Goal: Task Accomplishment & Management: Manage account settings

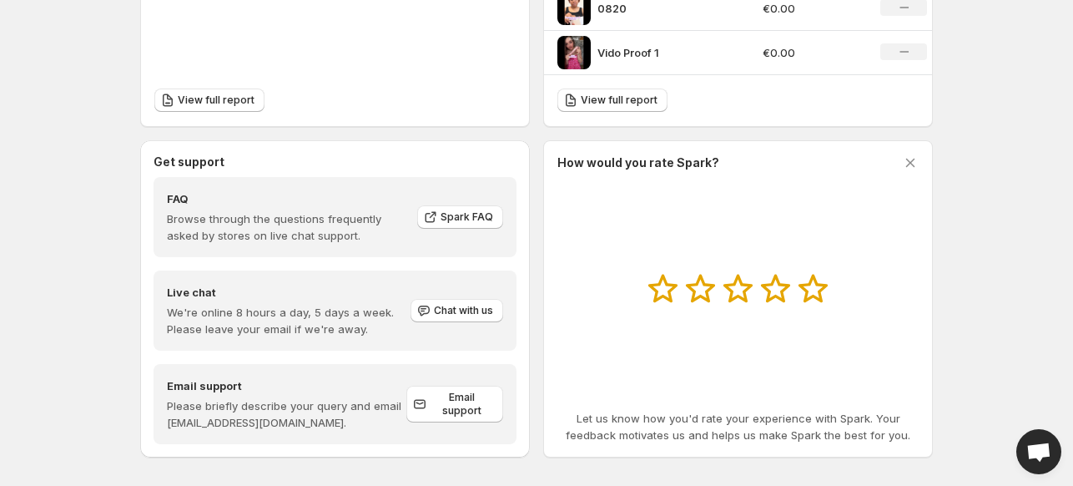
scroll to position [791, 0]
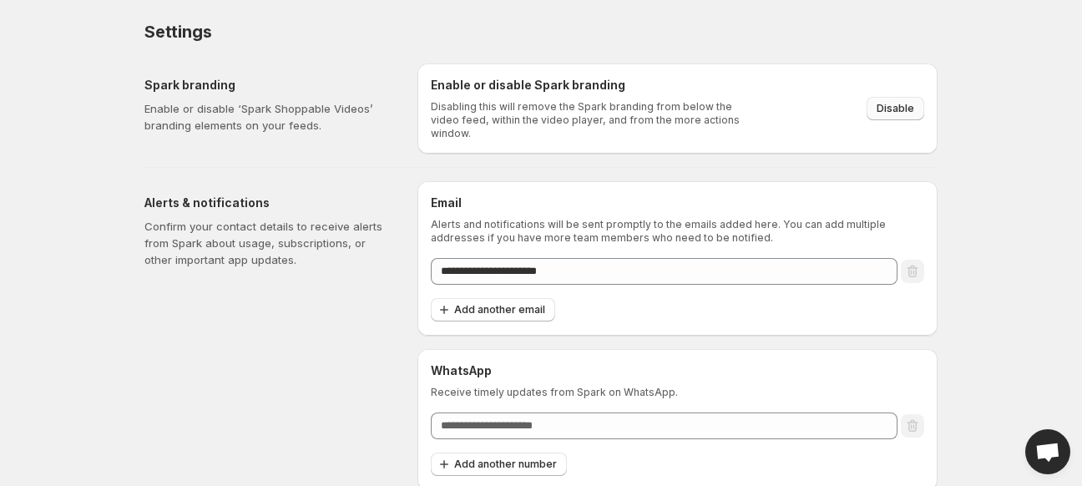
click at [883, 106] on span "Disable" at bounding box center [895, 108] width 38 height 13
click at [392, 150] on div "**********" at bounding box center [534, 270] width 806 height 440
click at [875, 105] on button "Disable" at bounding box center [895, 108] width 58 height 23
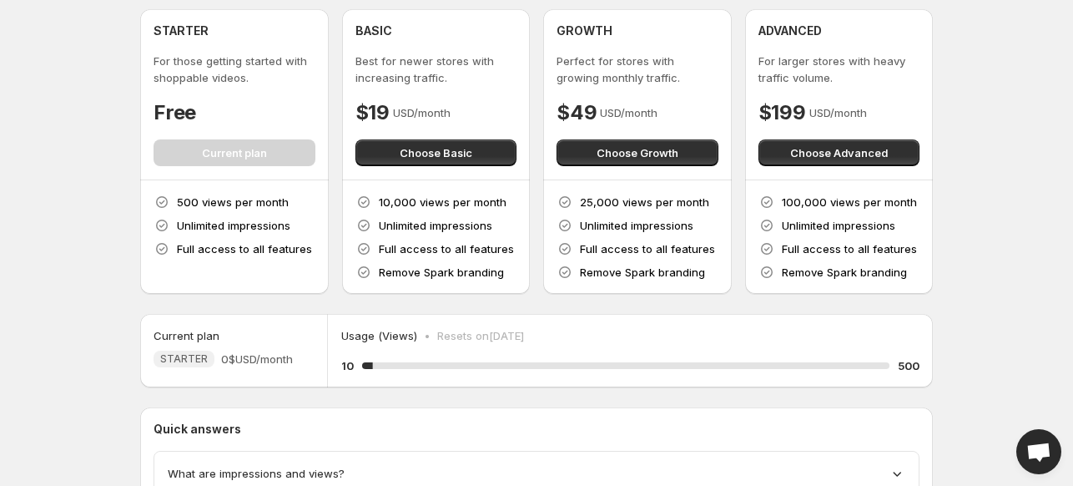
scroll to position [83, 0]
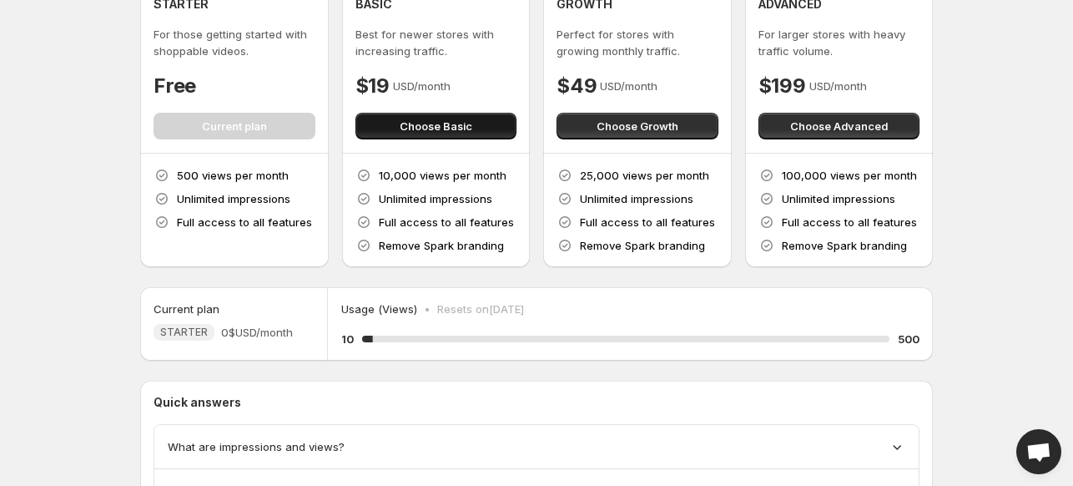
click at [444, 126] on span "Choose Basic" at bounding box center [436, 126] width 73 height 17
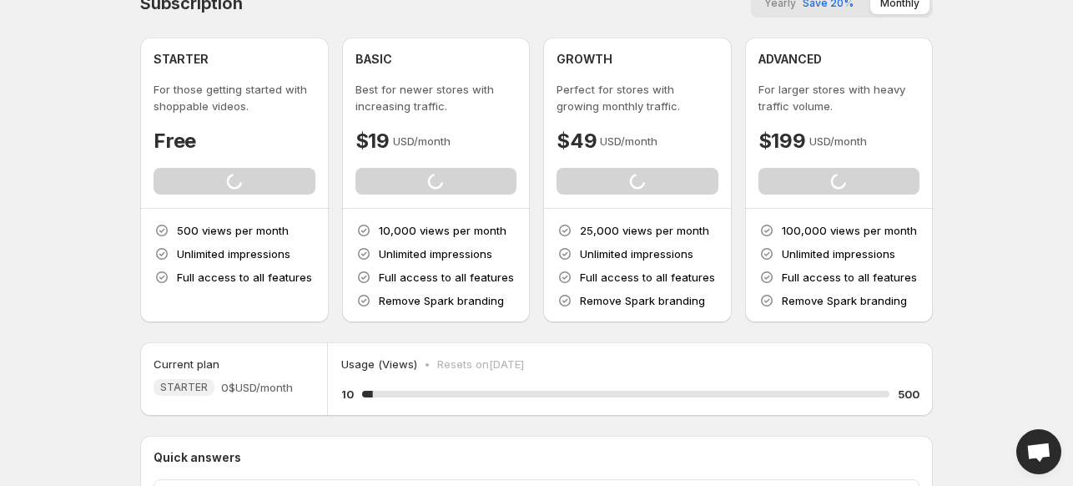
scroll to position [0, 0]
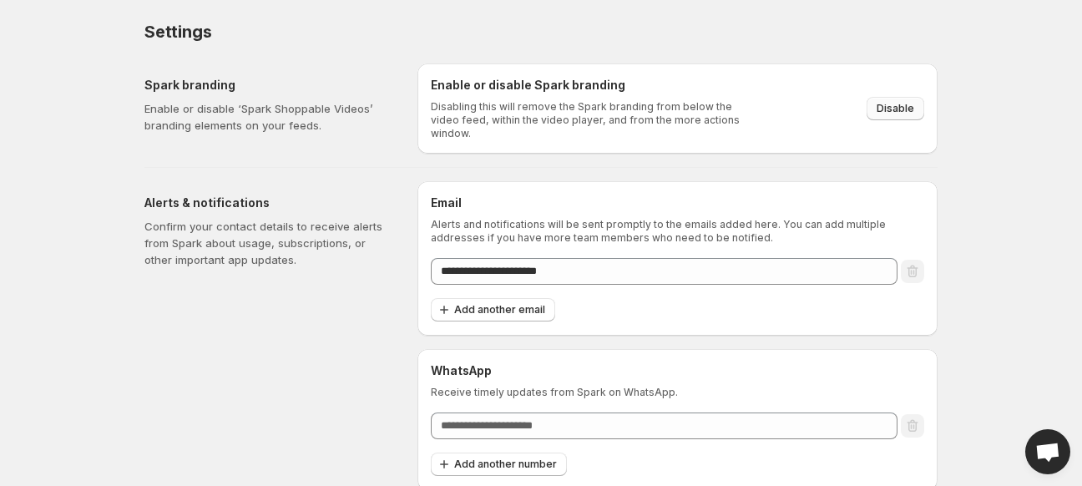
click at [885, 111] on button "Disable" at bounding box center [895, 108] width 58 height 23
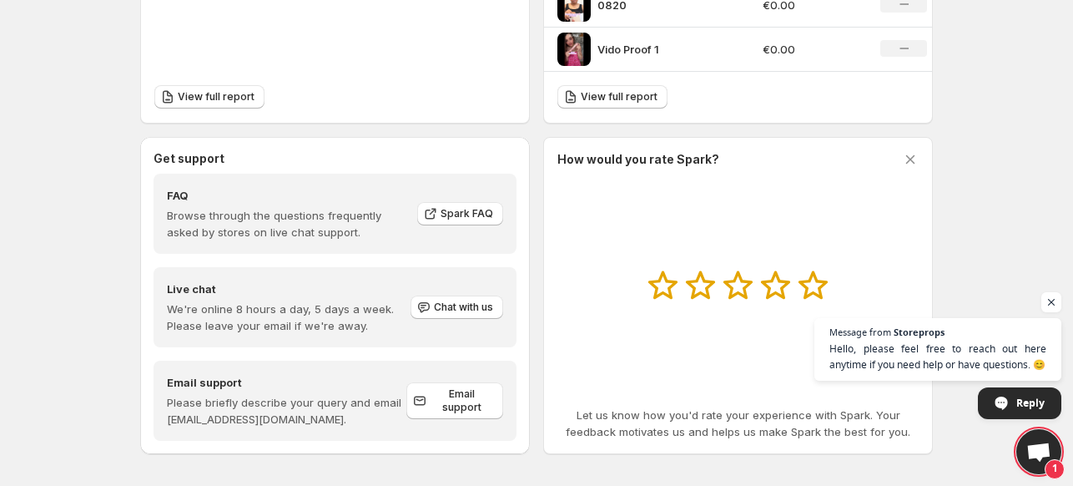
scroll to position [791, 0]
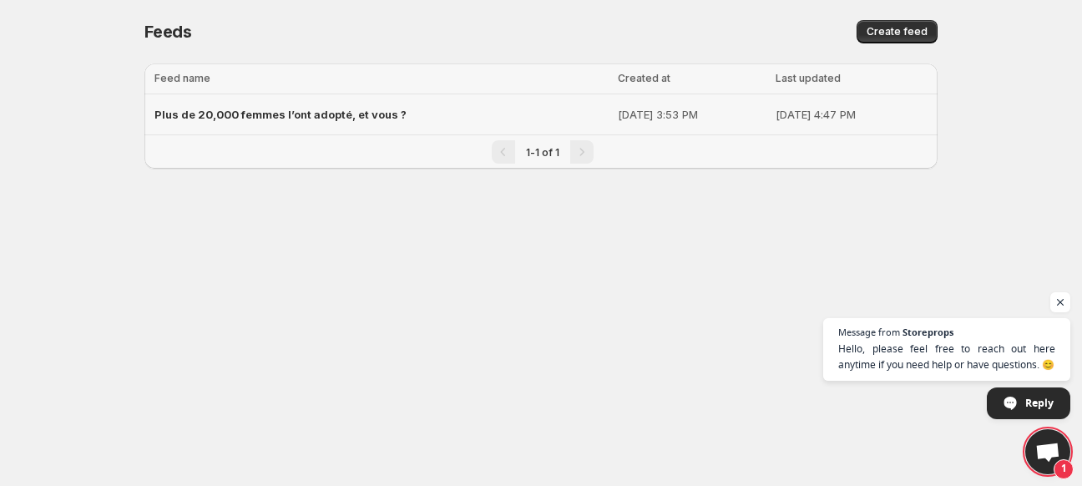
click at [320, 117] on span "Plus de 20,000 femmes l’ont adopté, et vous ?" at bounding box center [280, 114] width 252 height 13
click at [318, 119] on span "Plus de 20,000 femmes l’ont adopté, et vous ?" at bounding box center [280, 114] width 252 height 13
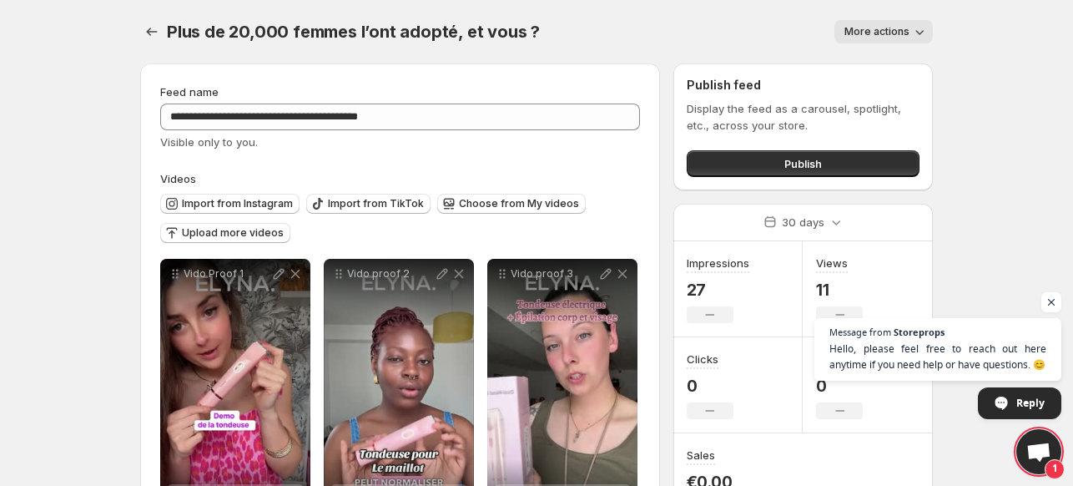
click at [885, 28] on span "More actions" at bounding box center [877, 31] width 65 height 13
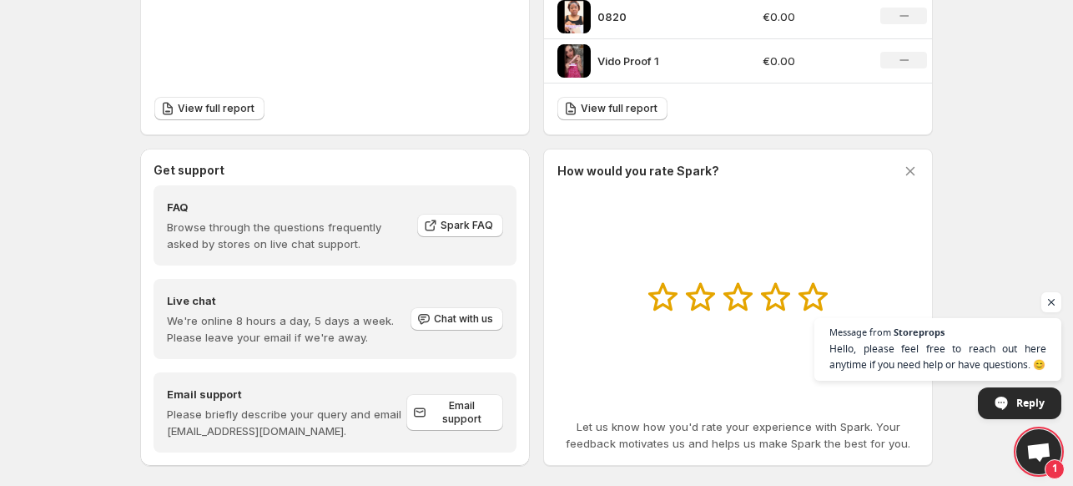
scroll to position [791, 0]
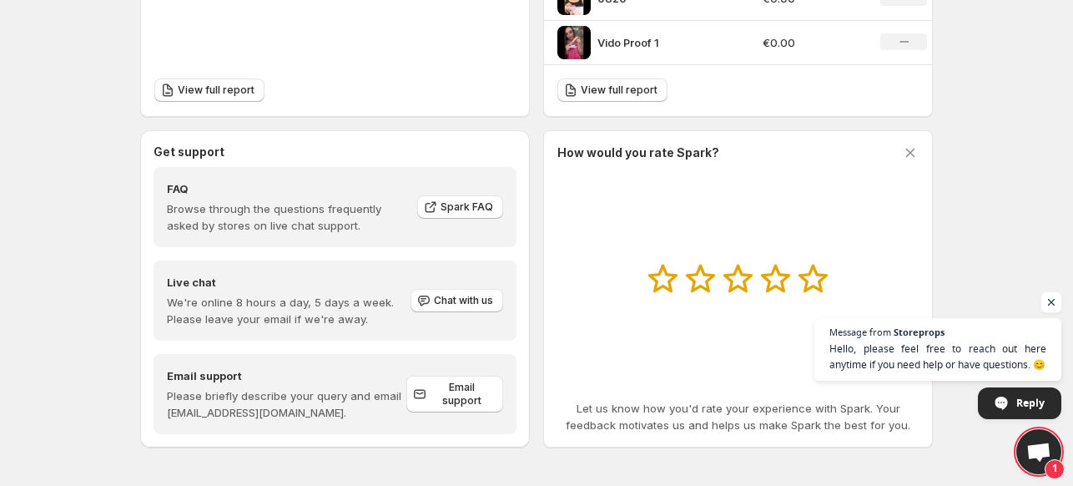
click at [1051, 300] on span "Open chat" at bounding box center [1052, 302] width 21 height 21
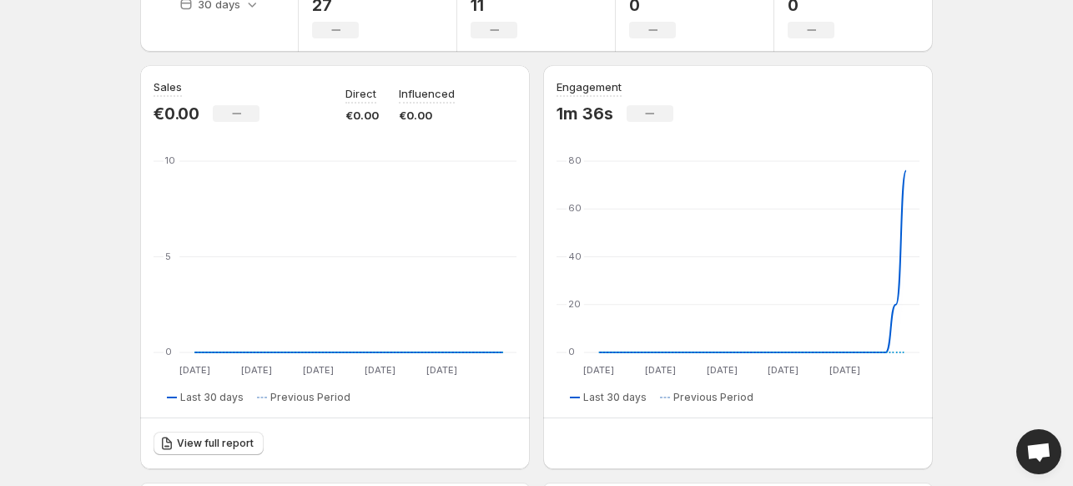
scroll to position [0, 0]
